Goal: Task Accomplishment & Management: Manage account settings

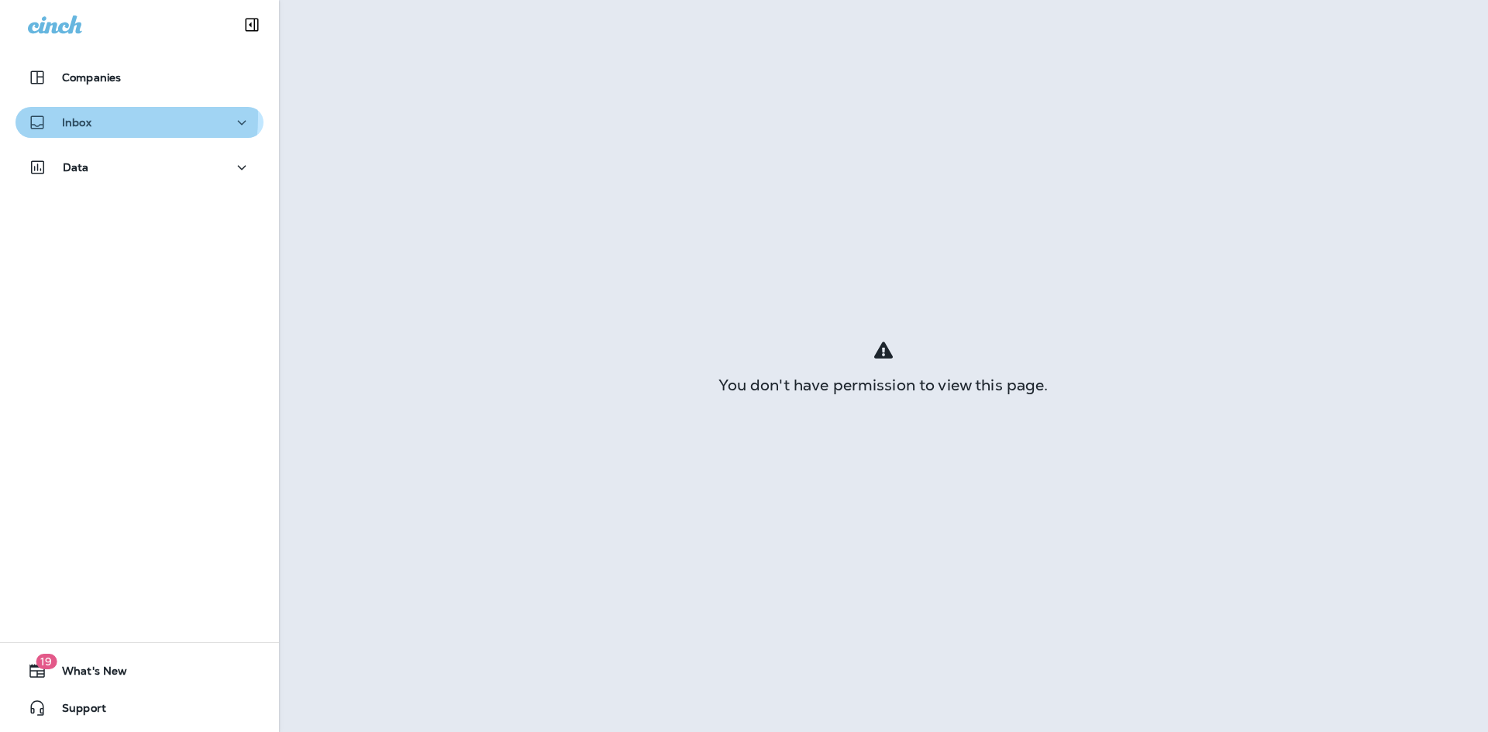
click at [79, 117] on p "Inbox" at bounding box center [76, 122] width 29 height 12
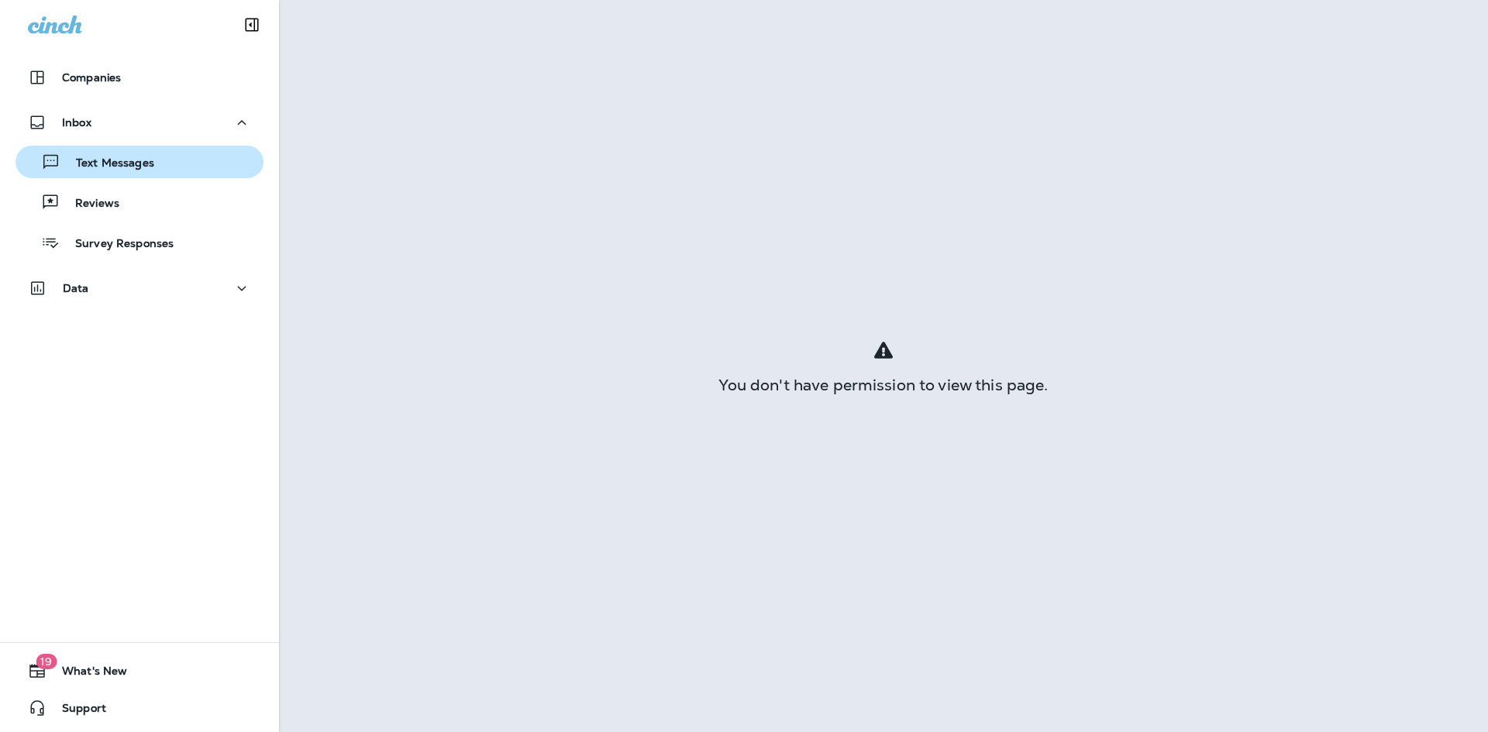
click at [96, 158] on p "Text Messages" at bounding box center [107, 164] width 94 height 15
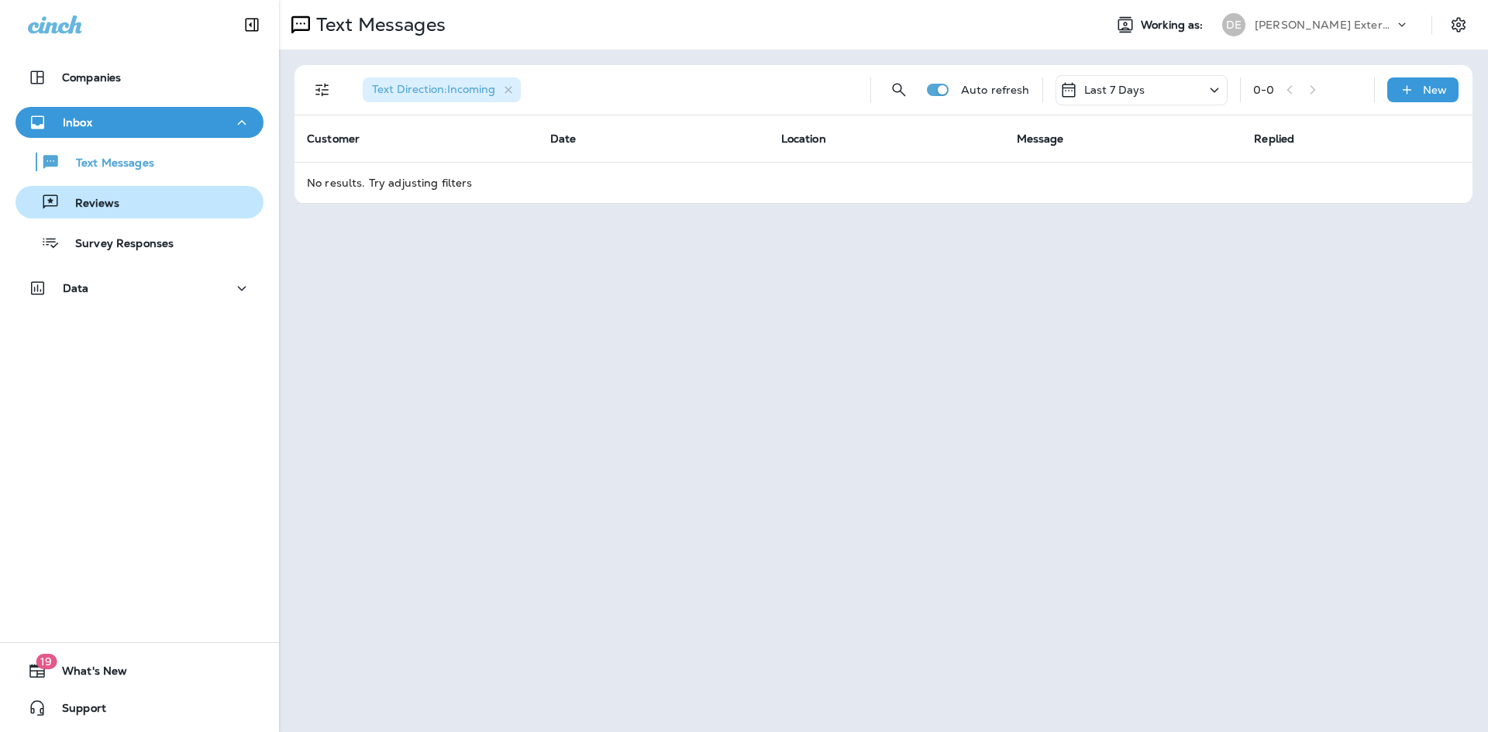
click at [133, 205] on div "Reviews" at bounding box center [140, 202] width 236 height 23
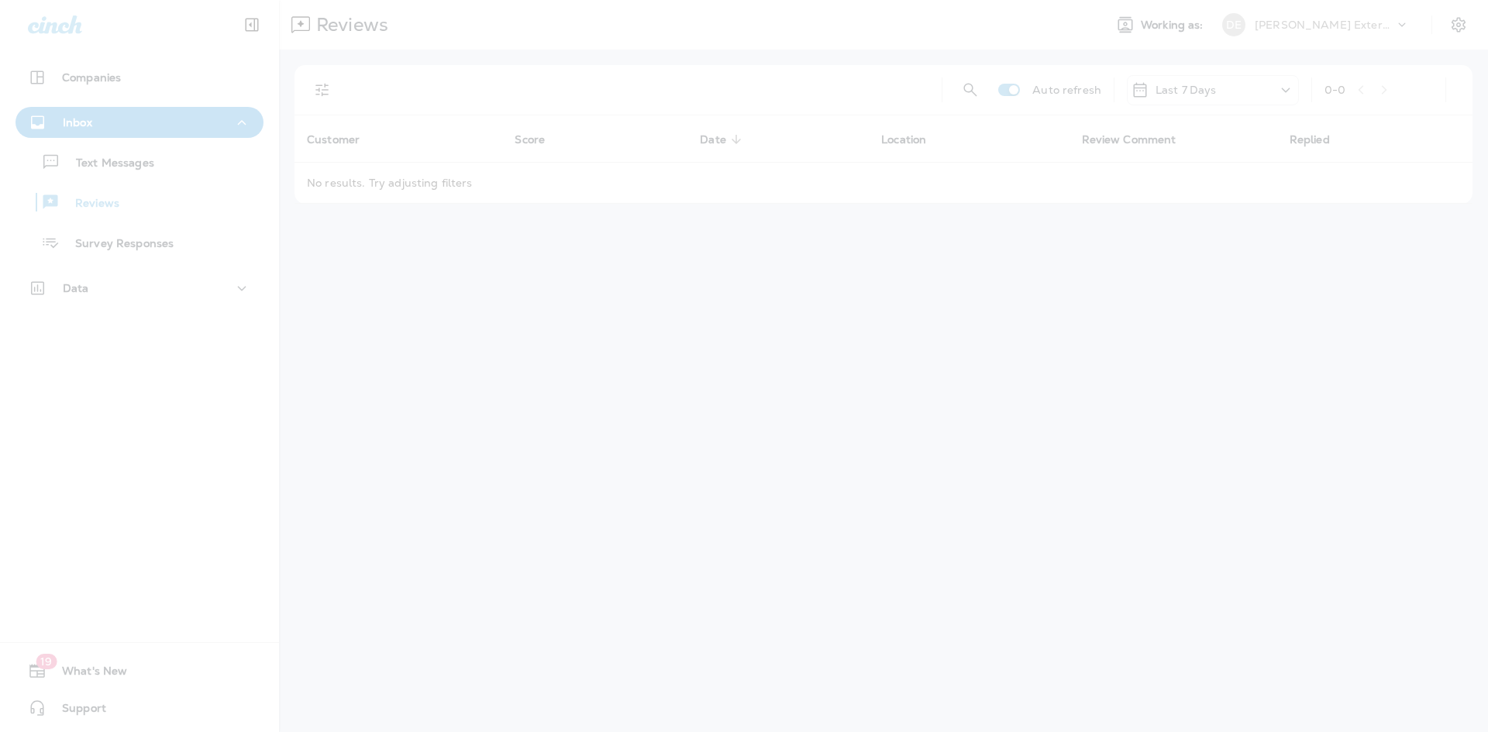
click at [146, 165] on div at bounding box center [744, 366] width 1488 height 732
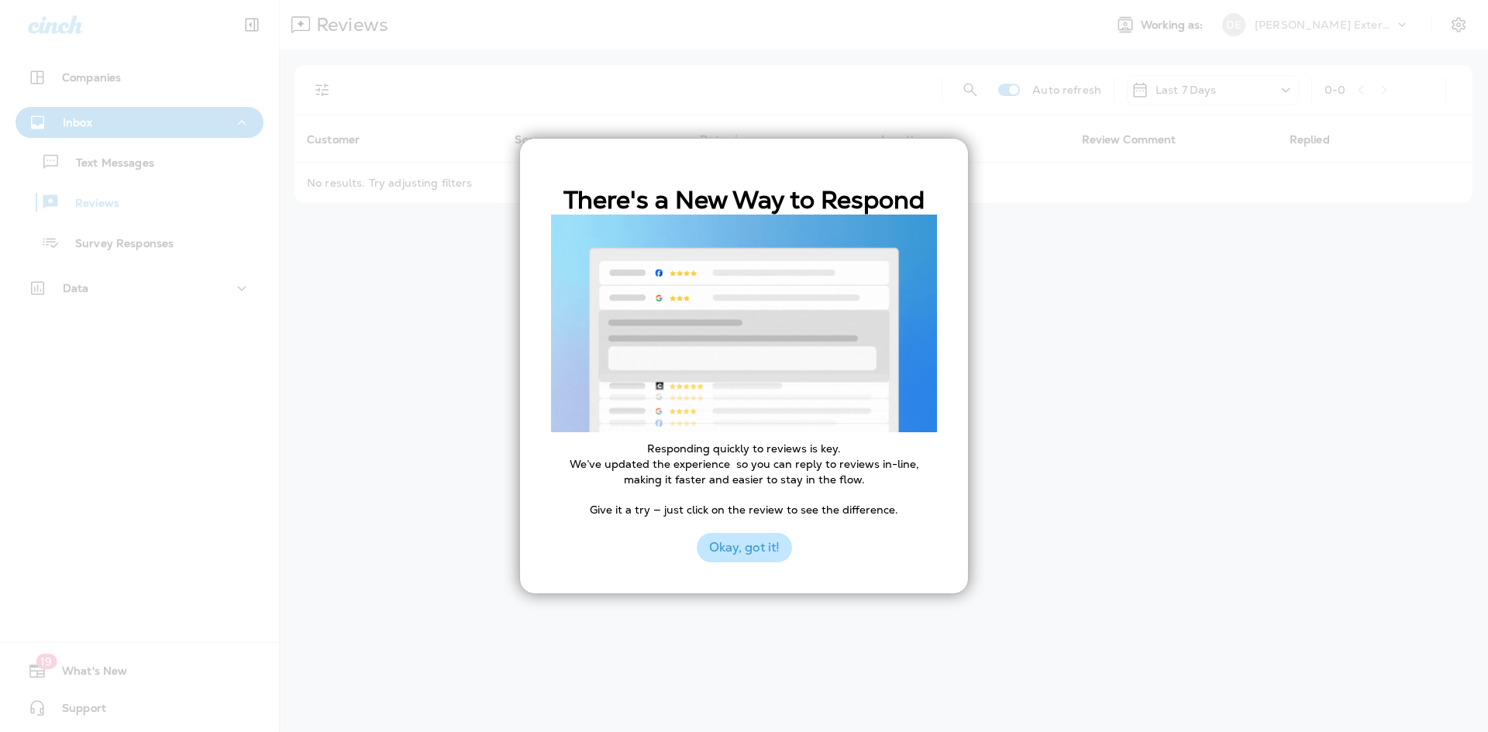
click at [780, 557] on button "Okay, got it!" at bounding box center [744, 547] width 95 height 29
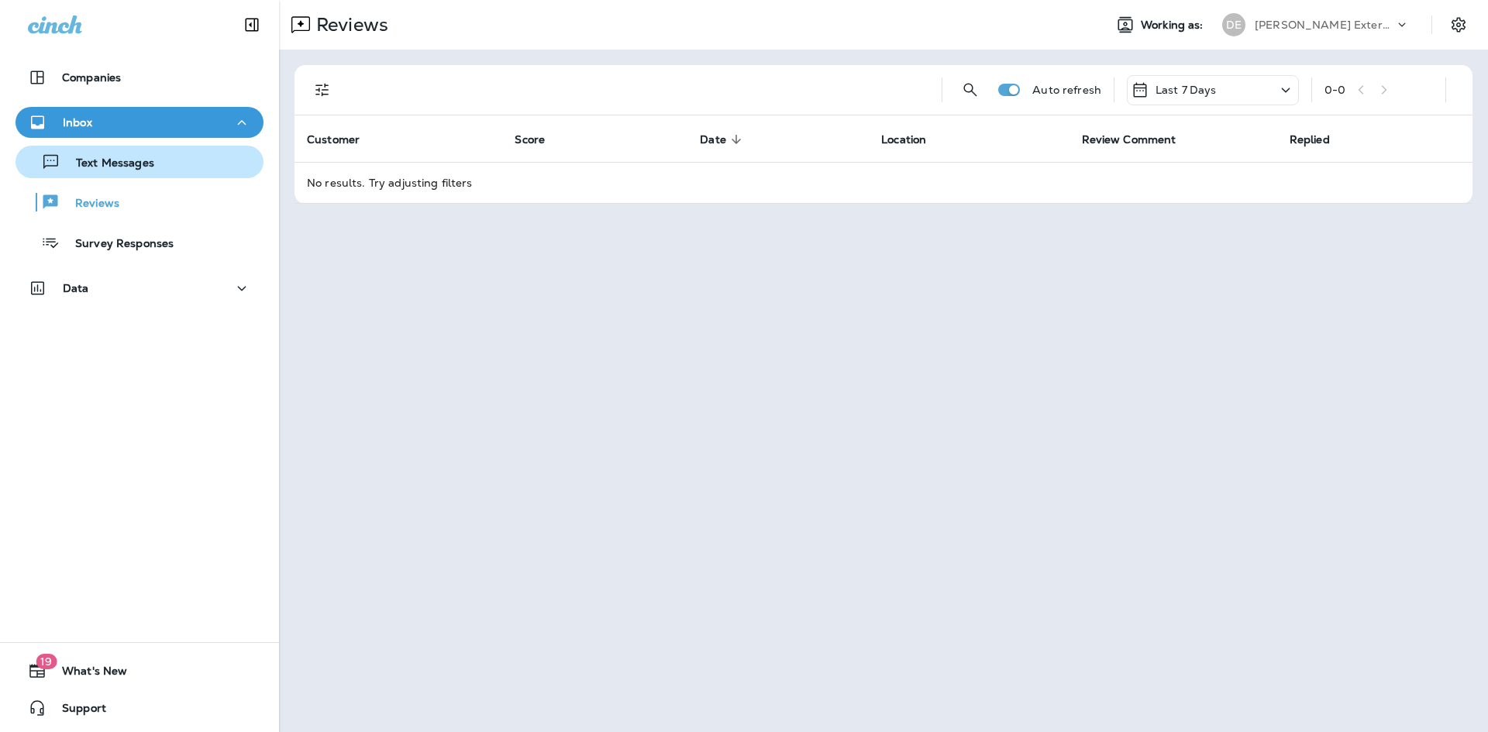
click at [84, 157] on p "Text Messages" at bounding box center [107, 164] width 94 height 15
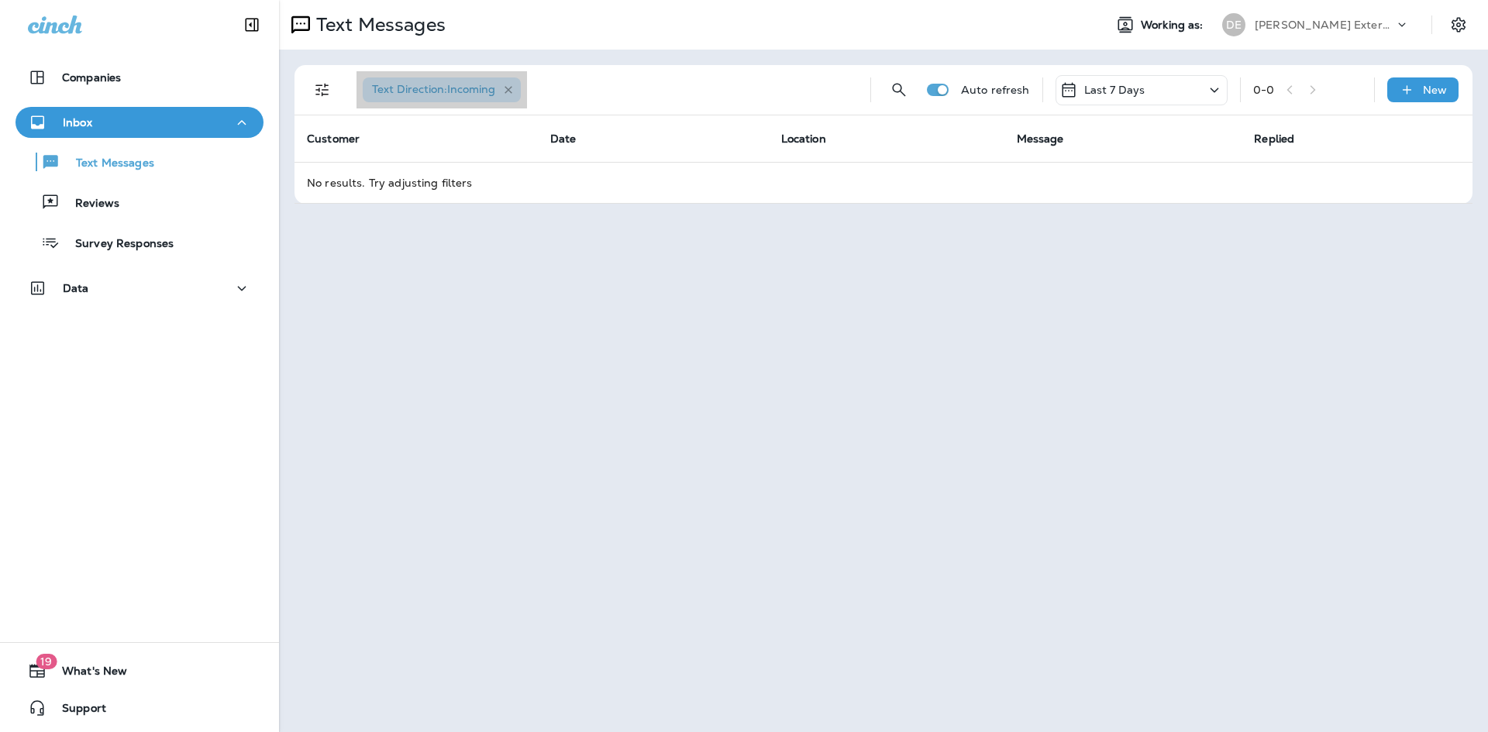
click at [508, 91] on icon "button" at bounding box center [509, 90] width 8 height 8
click at [160, 122] on div "Inbox" at bounding box center [139, 122] width 223 height 19
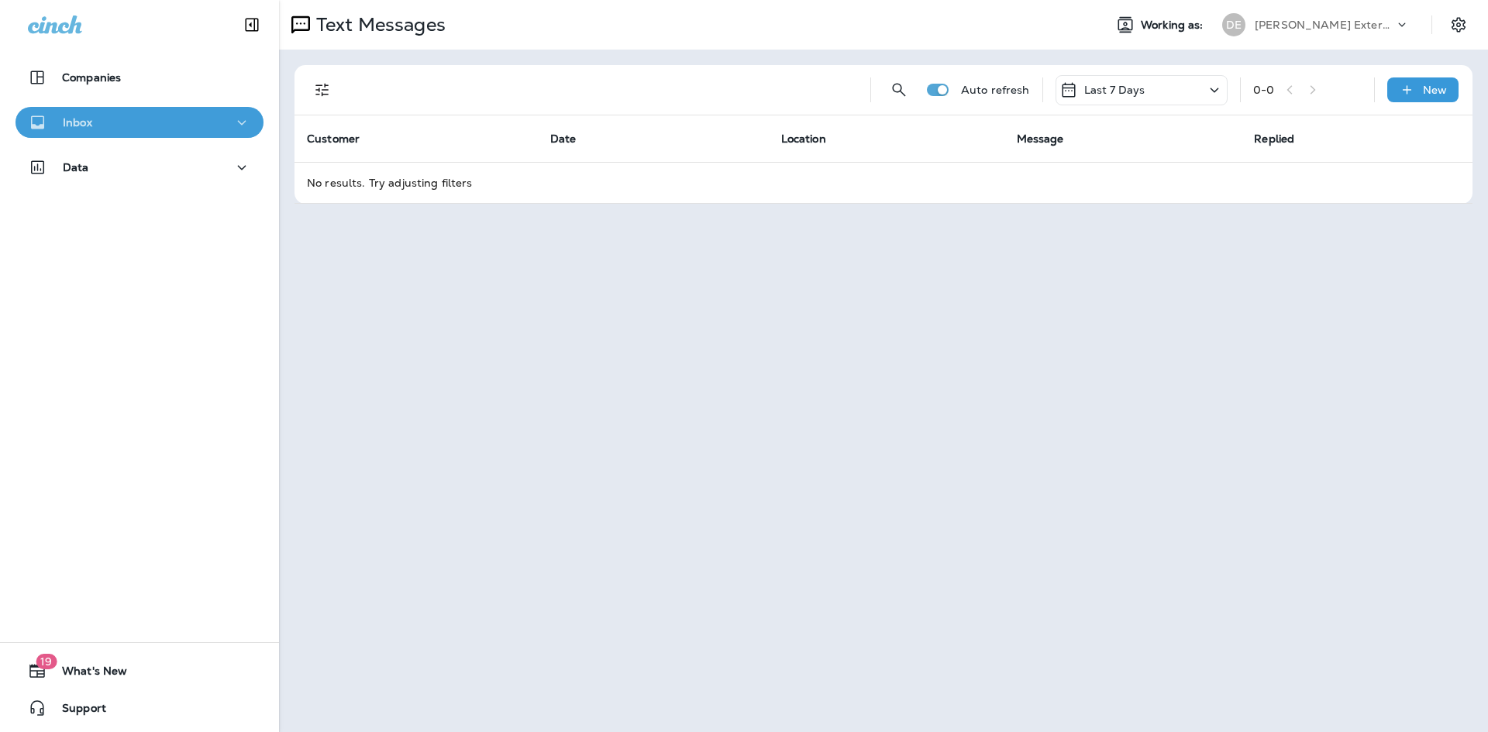
click at [160, 122] on div "Inbox" at bounding box center [139, 122] width 223 height 19
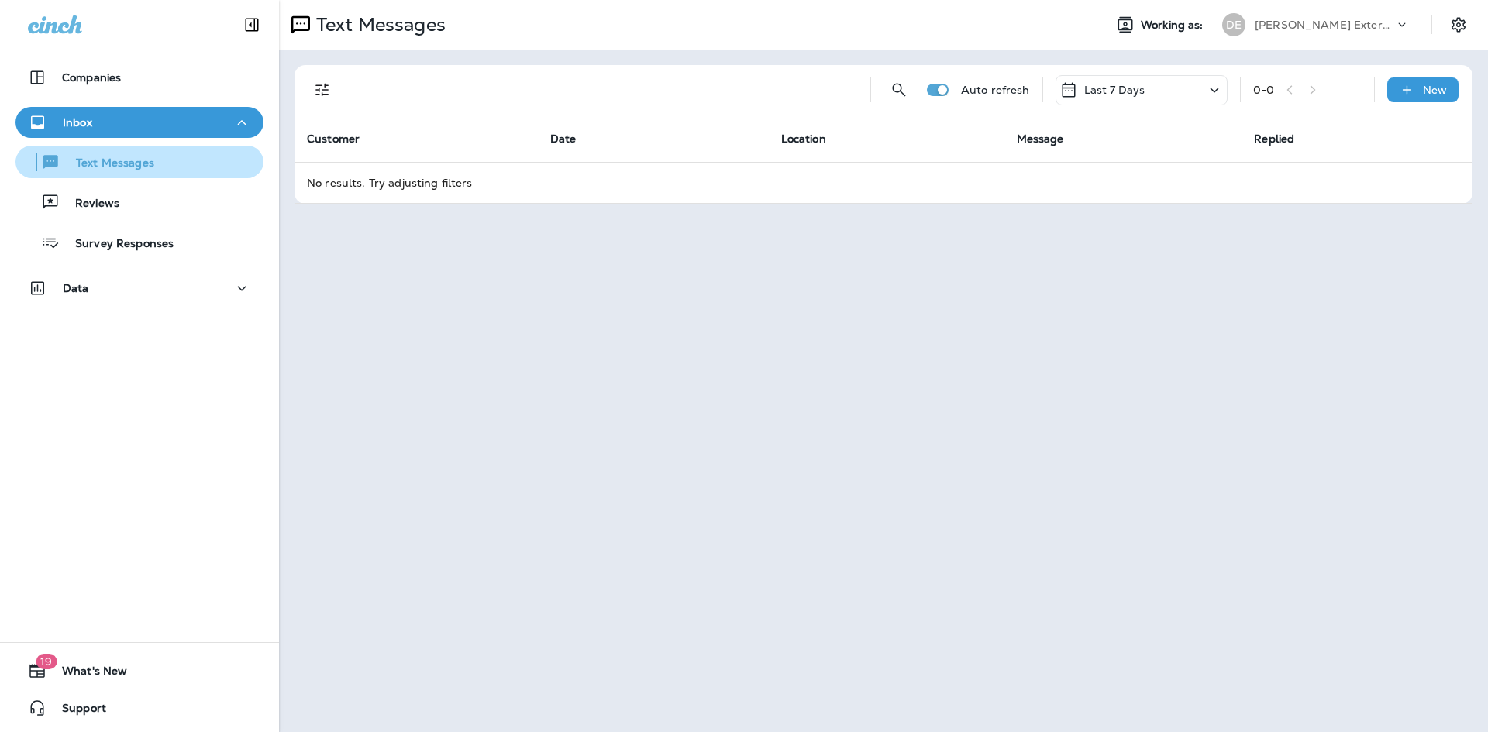
click at [95, 160] on p "Text Messages" at bounding box center [107, 164] width 94 height 15
click at [129, 150] on div "Text Messages" at bounding box center [88, 161] width 133 height 23
